Goal: Check status: Check status

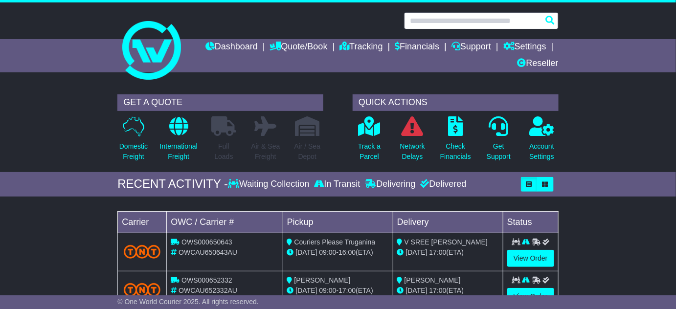
click at [430, 19] on input "text" at bounding box center [481, 20] width 154 height 17
paste input "**********"
type input "**********"
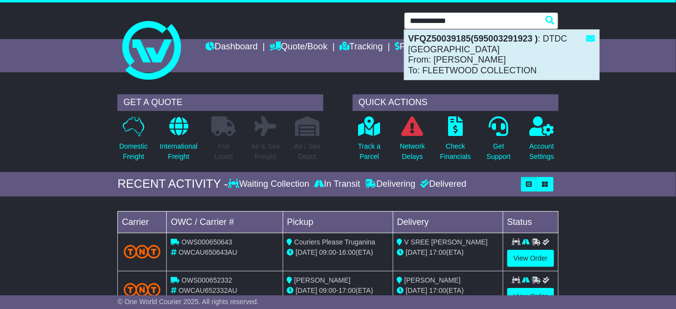
click at [446, 66] on div "VFQZ50039185(595003291923 ) : DTDC Australia From: Abhi Munjal To: FLEETWOOD CO…" at bounding box center [501, 55] width 195 height 50
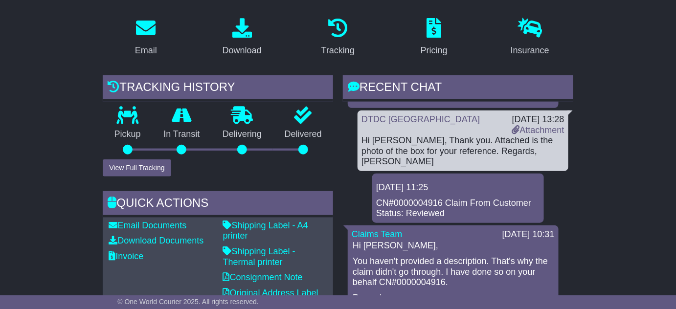
scroll to position [177, 0]
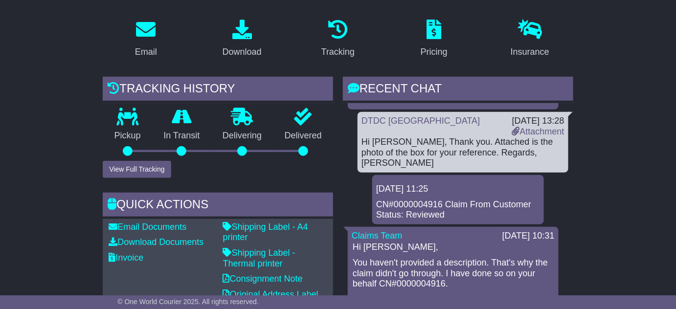
click at [509, 137] on div "Hi [PERSON_NAME], Thank you. Attached is the photo of the box for your referenc…" at bounding box center [462, 153] width 203 height 32
click at [512, 127] on icon at bounding box center [516, 131] width 8 height 9
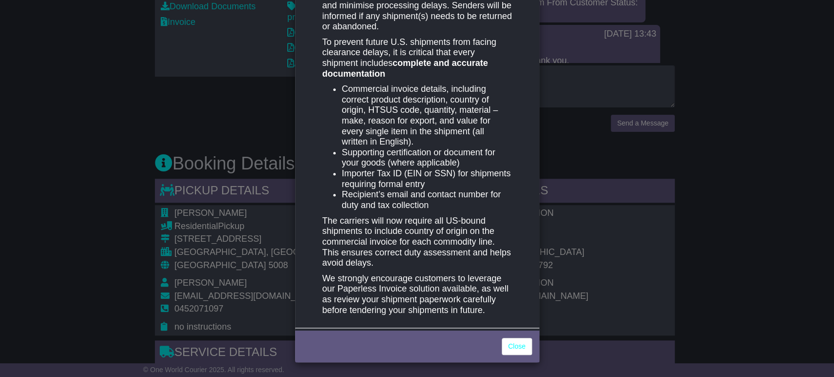
scroll to position [468, 0]
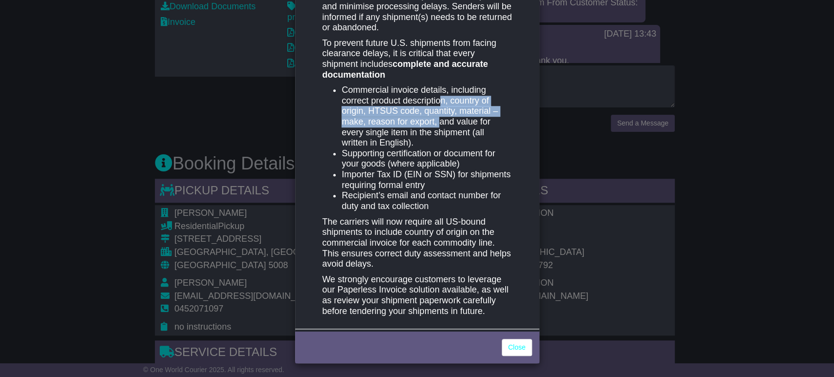
drag, startPoint x: 437, startPoint y: 101, endPoint x: 438, endPoint y: 117, distance: 16.6
click at [438, 117] on li "Commercial invoice details, including correct product description, country of o…" at bounding box center [427, 117] width 170 height 64
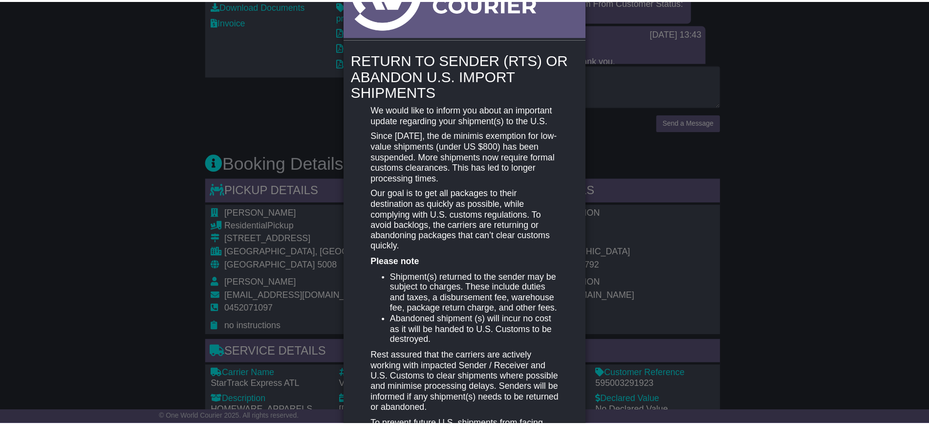
scroll to position [0, 0]
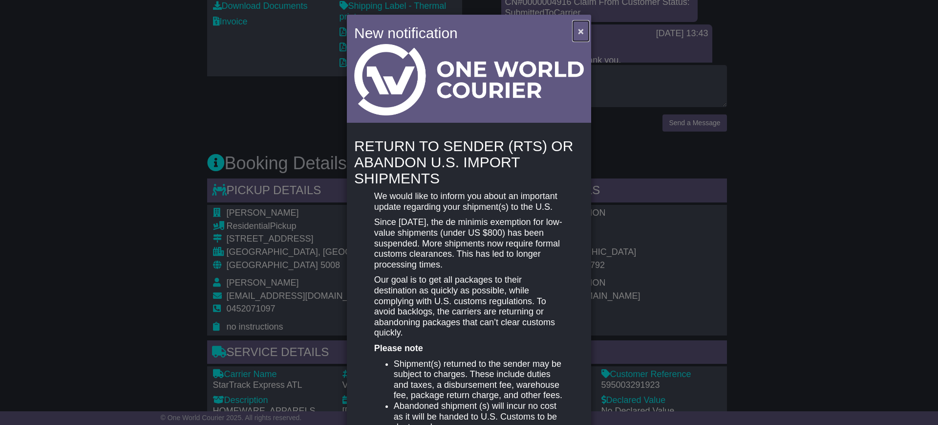
click at [581, 29] on span "×" at bounding box center [581, 30] width 6 height 11
click at [579, 29] on span "×" at bounding box center [581, 30] width 6 height 11
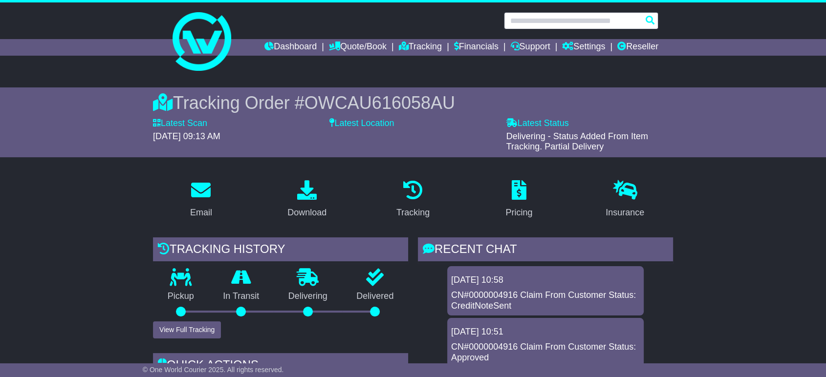
click at [531, 21] on input "text" at bounding box center [581, 20] width 154 height 17
paste input "**********"
type input "**********"
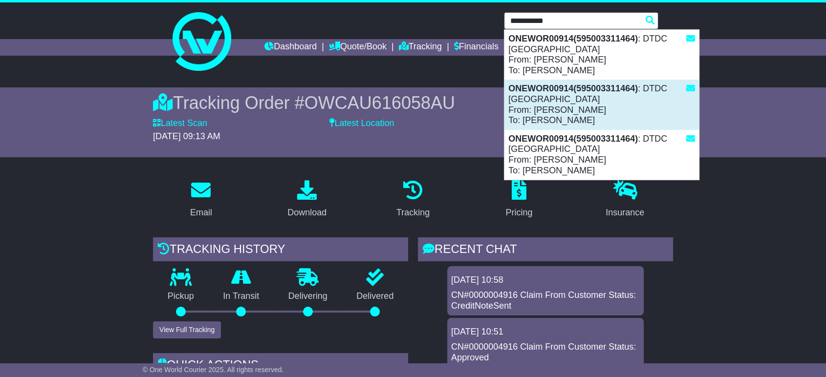
click at [539, 106] on div "ONEWOR00914(595003311464) : DTDC [GEOGRAPHIC_DATA] From: [PERSON_NAME] To: [PER…" at bounding box center [601, 105] width 195 height 50
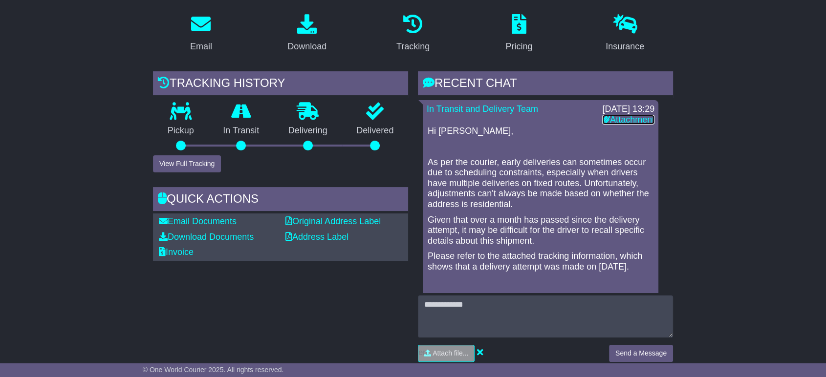
click at [610, 118] on link "Attachment" at bounding box center [628, 120] width 52 height 10
click at [246, 302] on div "Tracking history Pickup In Transit Problem Unknown Delivering Delivered View Fu…" at bounding box center [280, 220] width 265 height 298
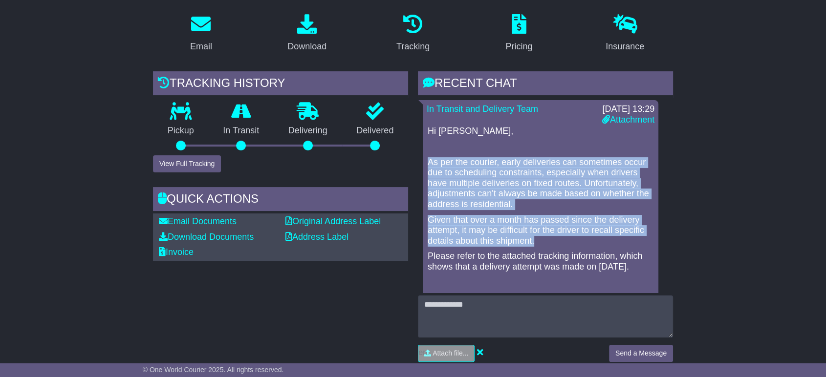
drag, startPoint x: 430, startPoint y: 162, endPoint x: 545, endPoint y: 238, distance: 138.4
click at [545, 238] on div "Hi Adithi, As per the courier, early deliveries can sometimes occur due to sche…" at bounding box center [541, 220] width 228 height 188
copy div "As per the courier, early deliveries can sometimes occur due to scheduling cons…"
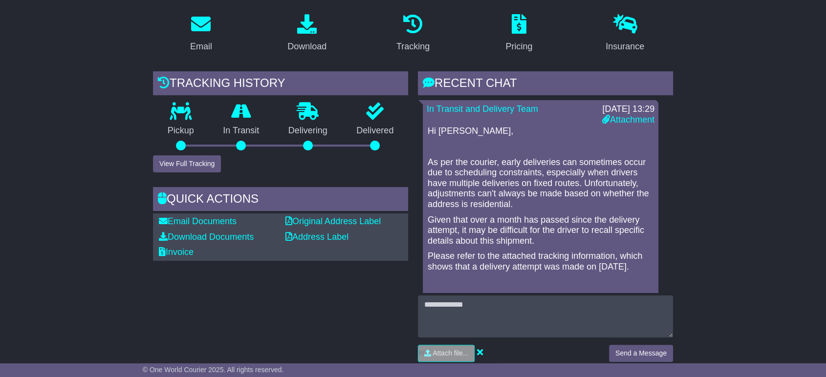
click at [242, 286] on div "Tracking history Pickup In Transit Problem Unknown Delivering Delivered View Fu…" at bounding box center [280, 220] width 265 height 298
